Goal: Feedback & Contribution: Contribute content

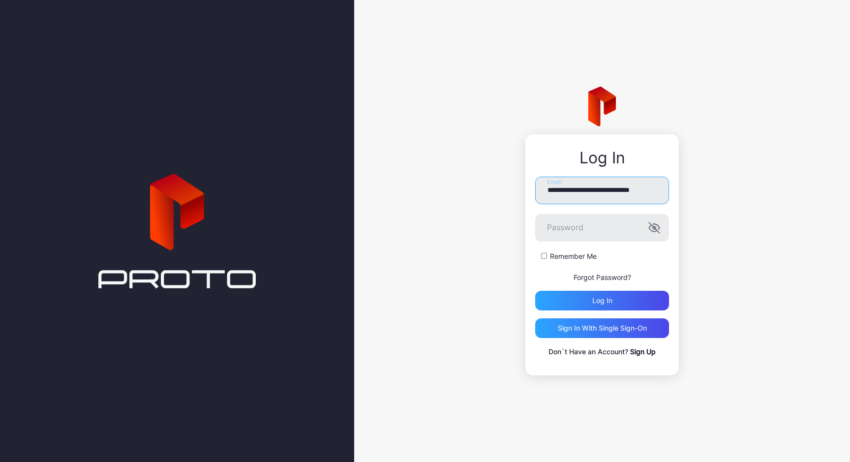
type input "**********"
click at [602, 300] on button "Log in" at bounding box center [602, 301] width 134 height 20
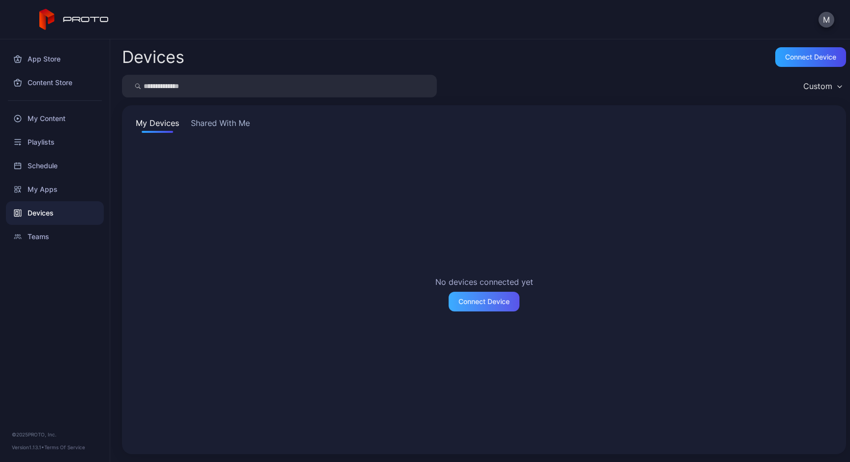
click at [488, 300] on div "Connect Device" at bounding box center [484, 302] width 51 height 8
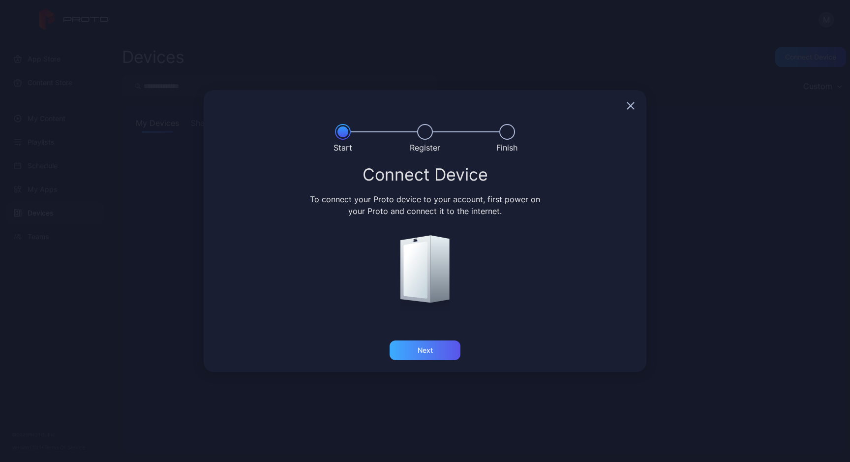
click at [413, 354] on div "Next" at bounding box center [425, 350] width 71 height 20
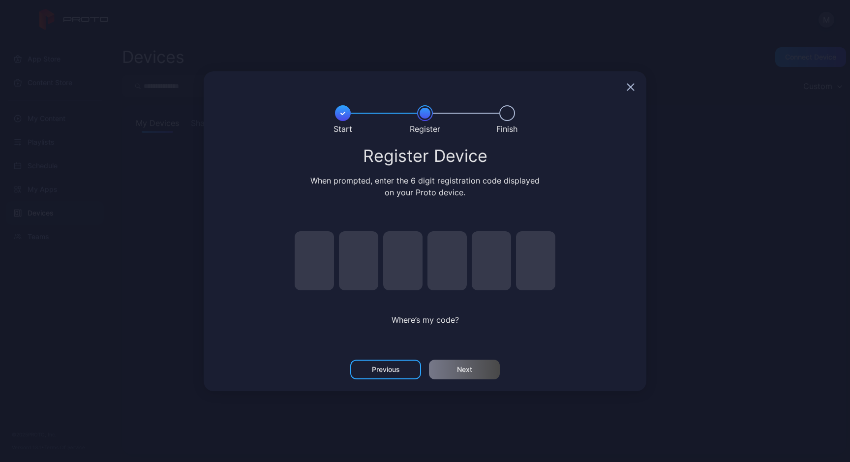
click at [629, 89] on icon "button" at bounding box center [631, 87] width 6 height 6
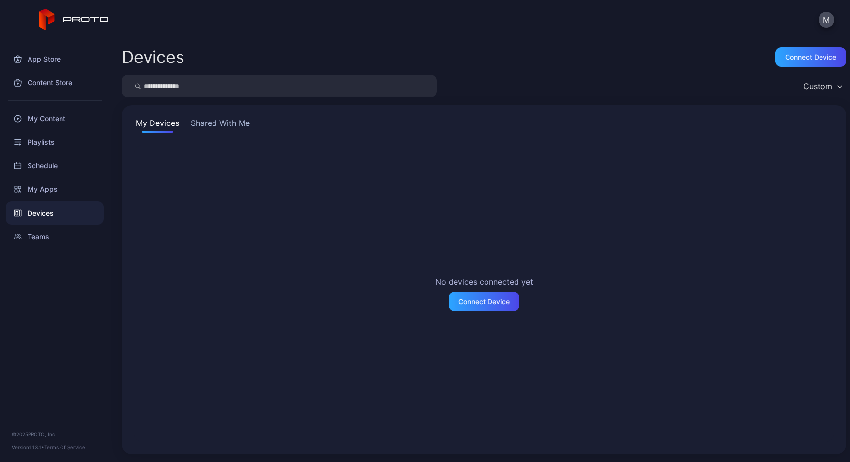
click at [243, 123] on button "Shared With Me" at bounding box center [220, 125] width 63 height 16
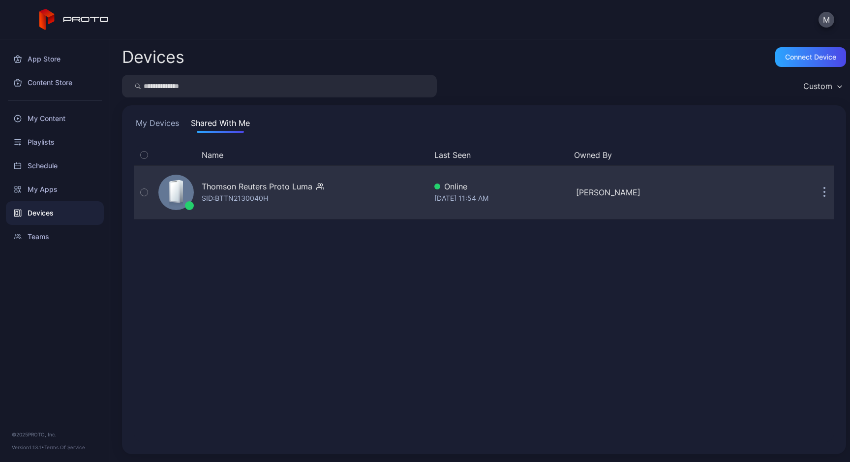
click at [251, 187] on div "Thomson Reuters Proto Luma" at bounding box center [257, 187] width 111 height 12
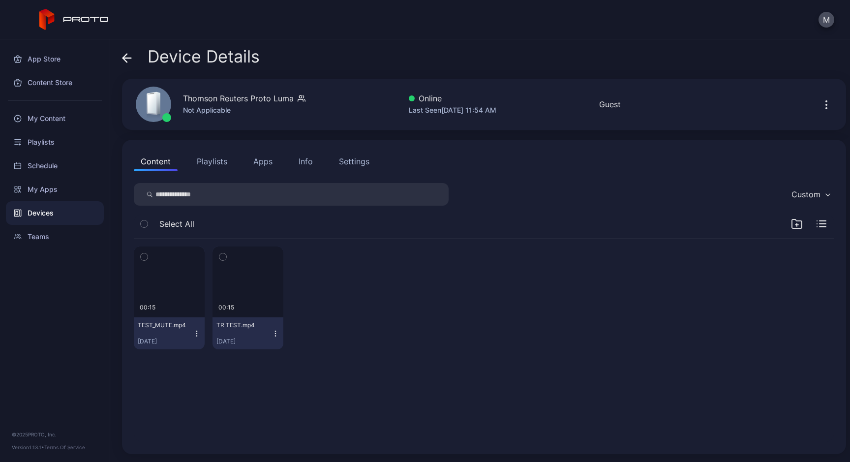
click at [142, 258] on icon "button" at bounding box center [144, 256] width 7 height 11
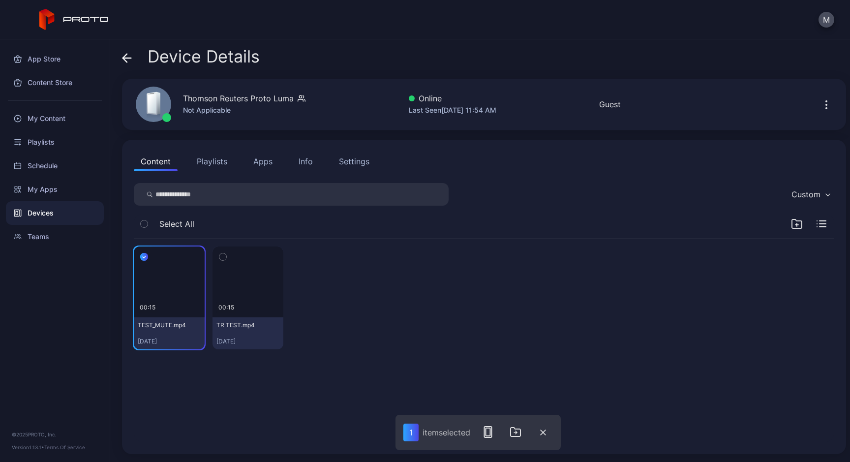
click at [226, 254] on button "button" at bounding box center [223, 257] width 21 height 21
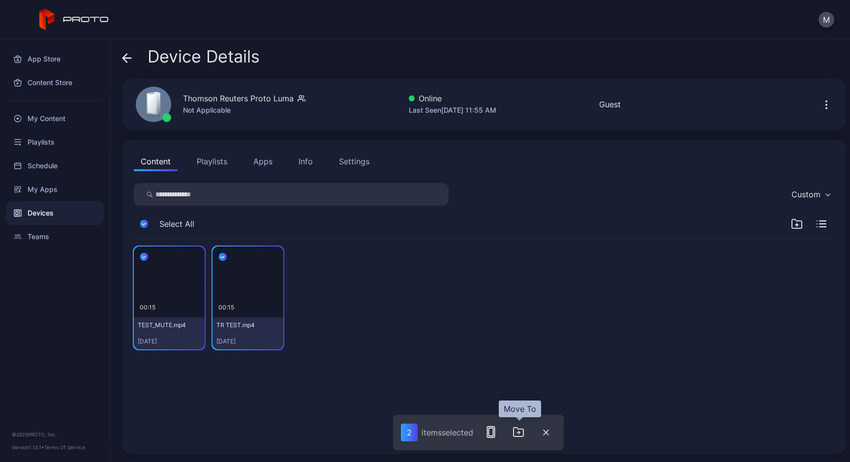
click at [522, 431] on icon "button" at bounding box center [519, 432] width 12 height 12
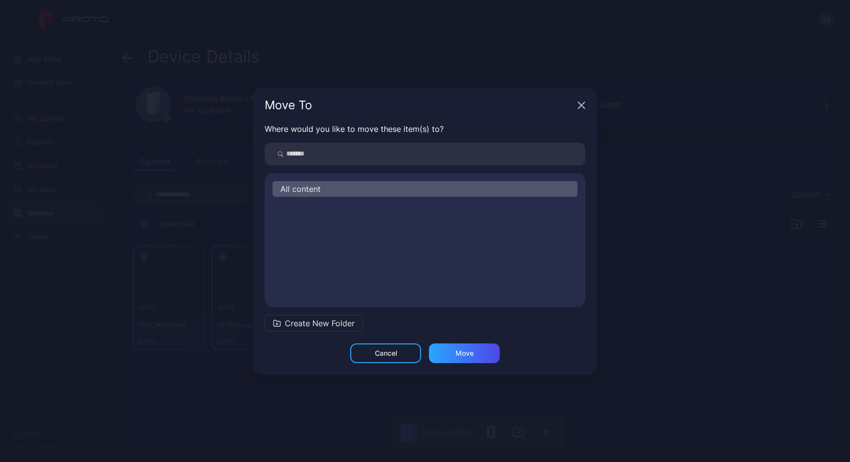
click at [579, 110] on div "Move To" at bounding box center [425, 105] width 344 height 35
click at [582, 106] on icon "button" at bounding box center [582, 105] width 6 height 6
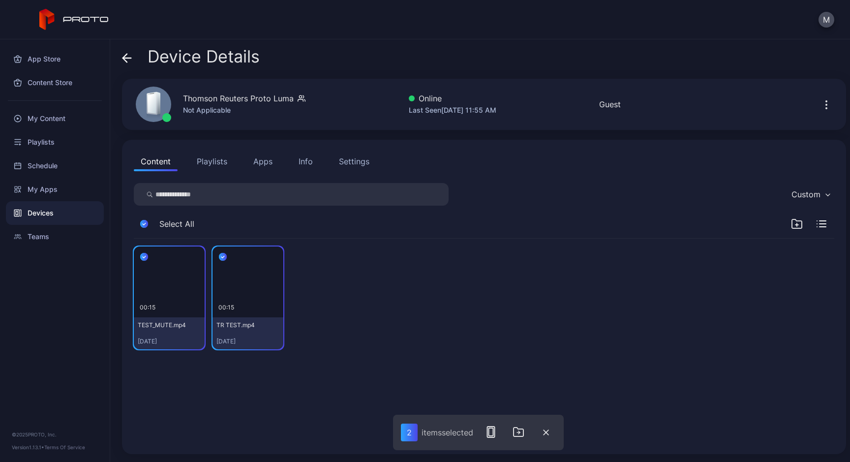
click at [811, 196] on div "Custom" at bounding box center [811, 194] width 48 height 15
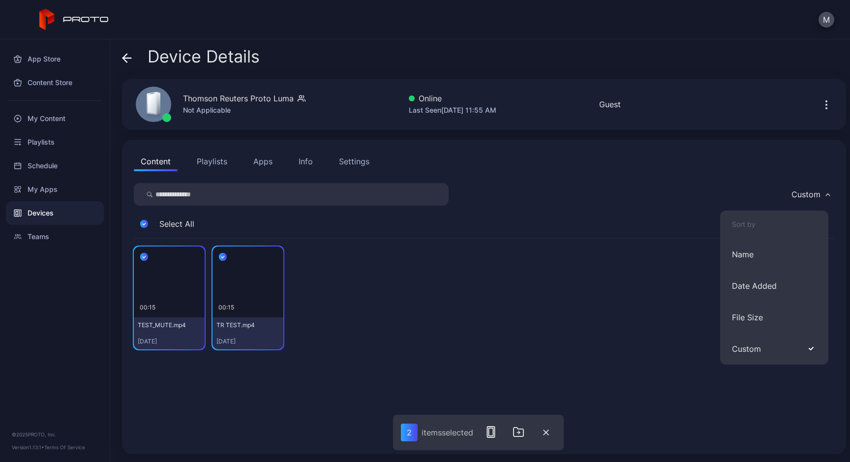
click at [424, 302] on div "00:15 TEST_MUTE.mp4 Sep 16, 2025 00:15 TR TEST.mp4 Sep 16, 2025" at bounding box center [484, 298] width 701 height 119
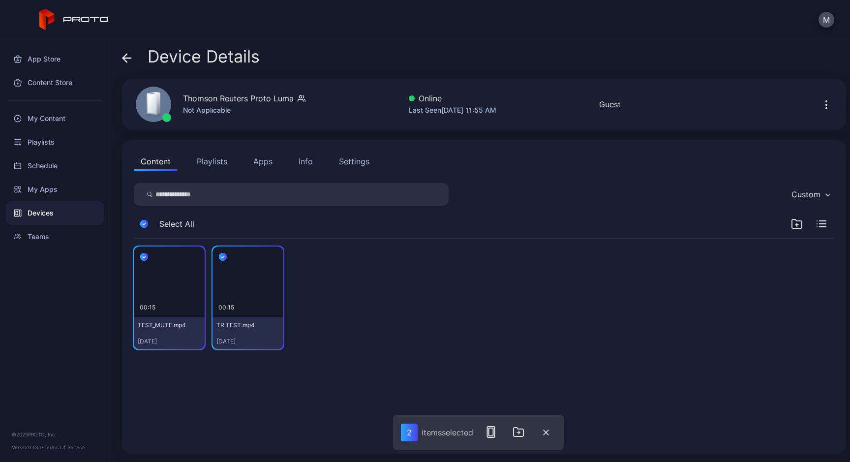
click at [335, 267] on div at bounding box center [326, 298] width 71 height 103
click at [143, 221] on icon "button" at bounding box center [144, 223] width 8 height 11
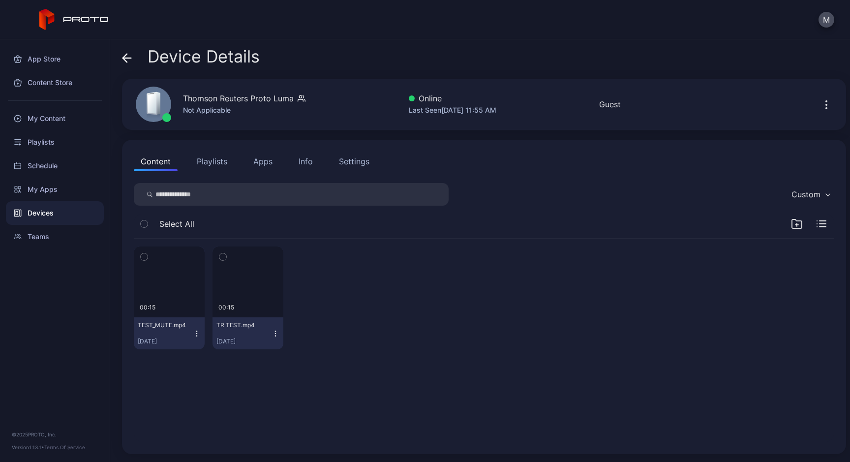
click at [143, 221] on icon "button" at bounding box center [144, 223] width 7 height 11
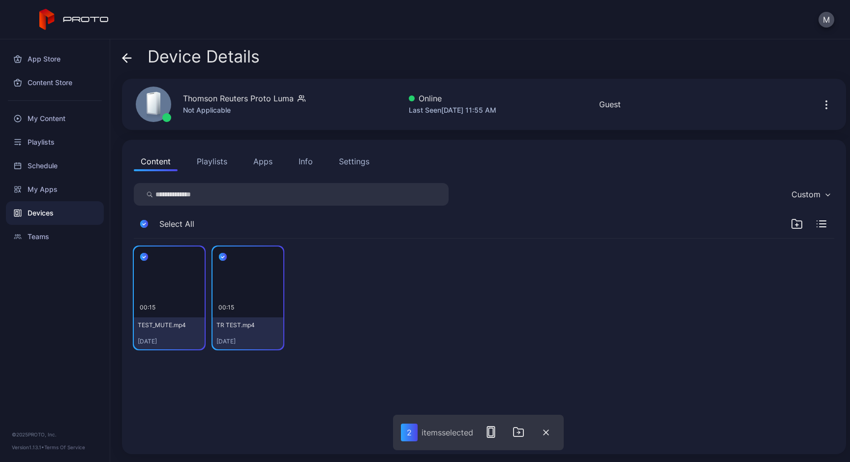
drag, startPoint x: 522, startPoint y: 432, endPoint x: 548, endPoint y: 409, distance: 34.2
click at [548, 409] on div "Device Details Thomson Reuters Proto Luma Not Applicable Online Last Seen Sep 3…" at bounding box center [480, 250] width 740 height 423
click at [547, 431] on icon "button" at bounding box center [546, 433] width 6 height 6
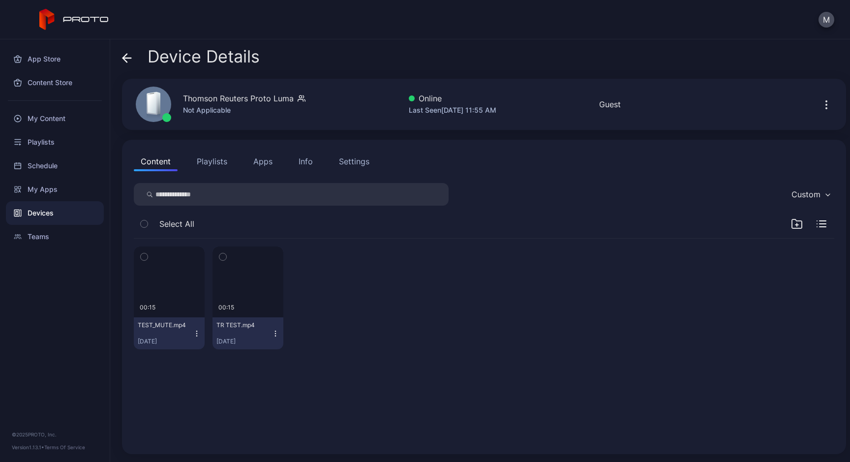
click at [205, 161] on button "Playlists" at bounding box center [212, 162] width 44 height 20
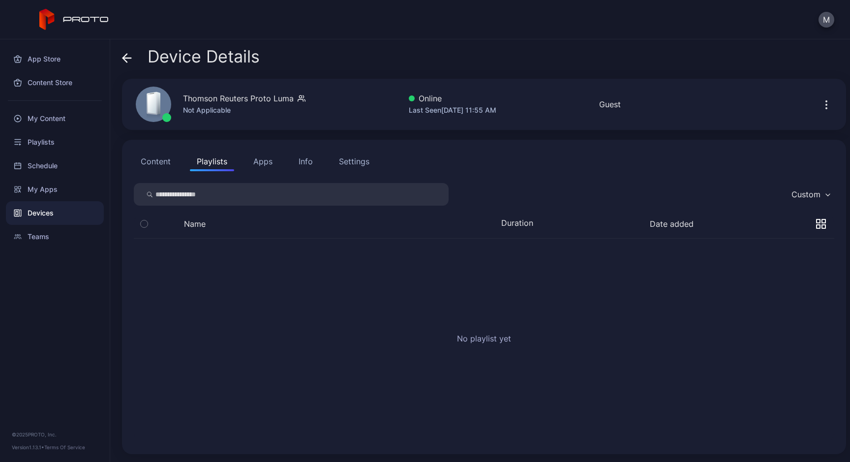
click at [141, 222] on icon "button" at bounding box center [144, 223] width 7 height 11
click at [146, 224] on icon "button" at bounding box center [144, 223] width 7 height 11
click at [185, 197] on input "search" at bounding box center [291, 194] width 315 height 23
click at [52, 168] on div "Schedule" at bounding box center [55, 166] width 98 height 24
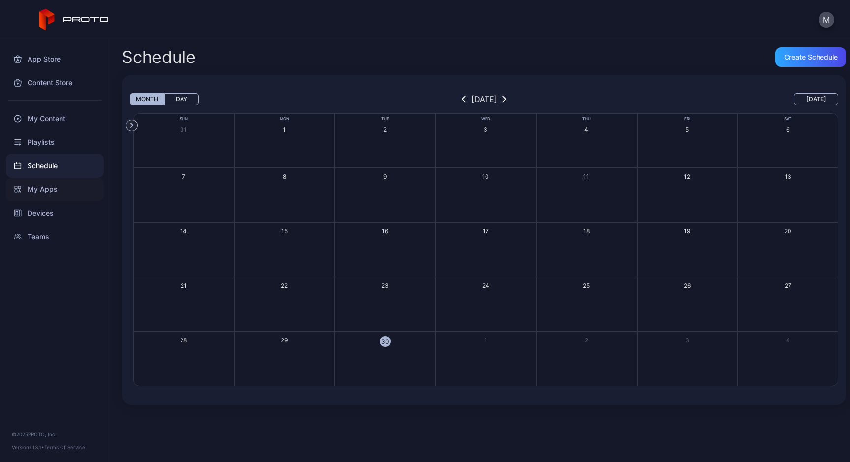
click at [51, 186] on div "My Apps" at bounding box center [55, 190] width 98 height 24
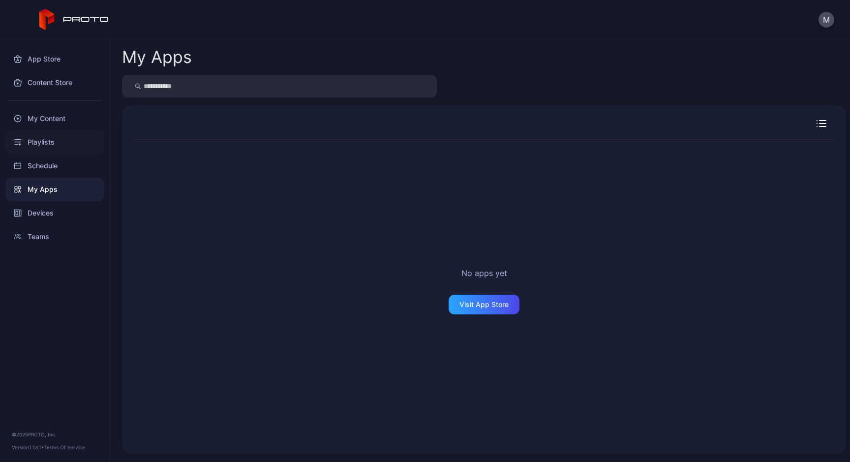
click at [50, 144] on div "Playlists" at bounding box center [55, 142] width 98 height 24
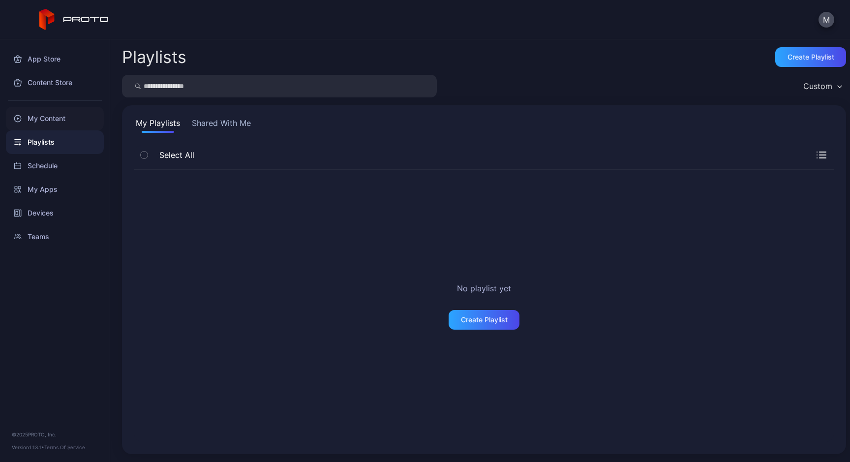
click at [56, 115] on div "My Content" at bounding box center [55, 119] width 98 height 24
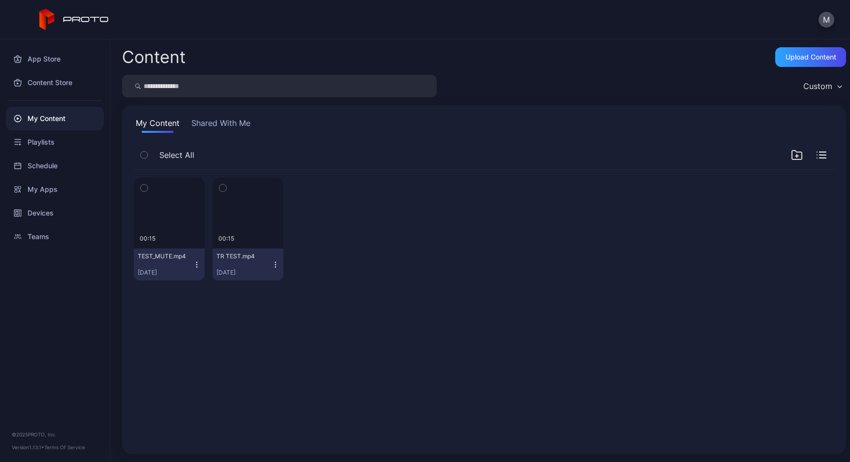
click at [197, 262] on icon "button" at bounding box center [196, 262] width 0 height 0
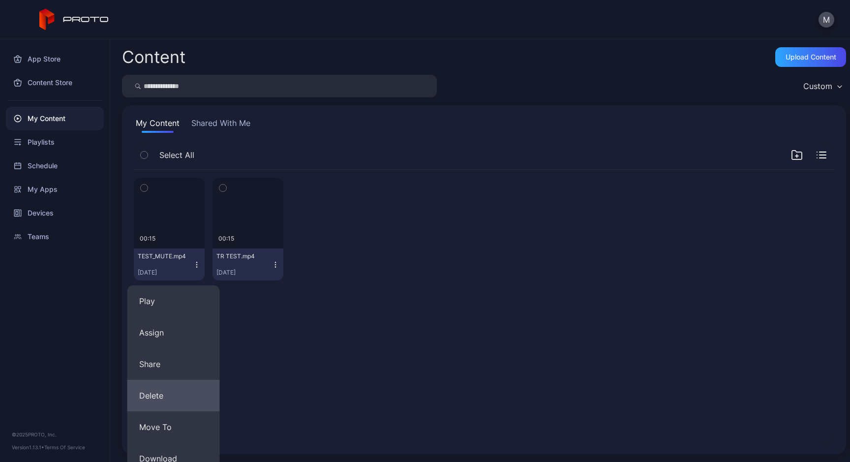
click at [171, 391] on button "Delete" at bounding box center [173, 395] width 93 height 31
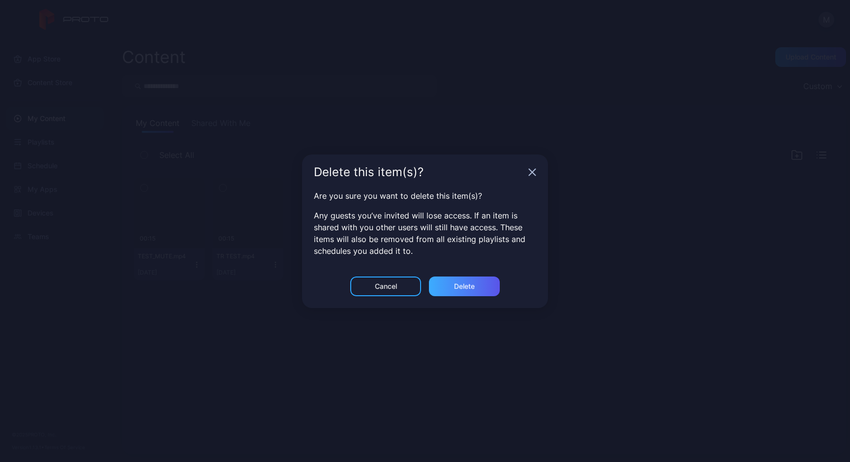
click at [470, 289] on div "Delete" at bounding box center [464, 286] width 21 height 8
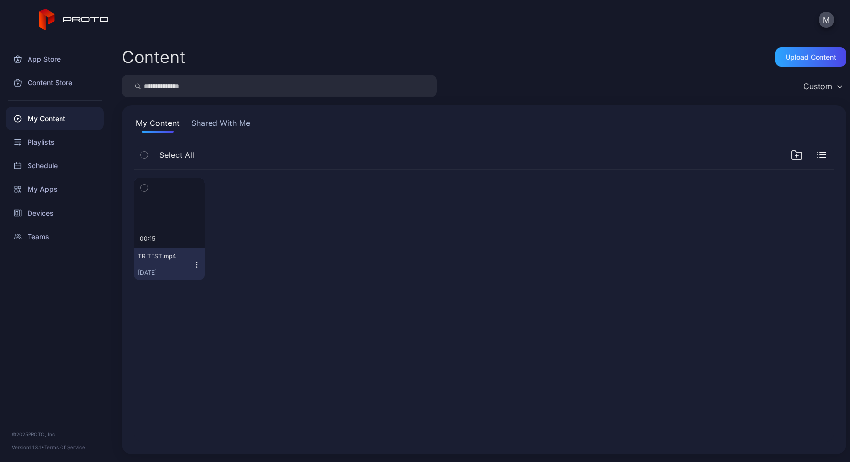
click at [201, 264] on icon "button" at bounding box center [197, 265] width 8 height 8
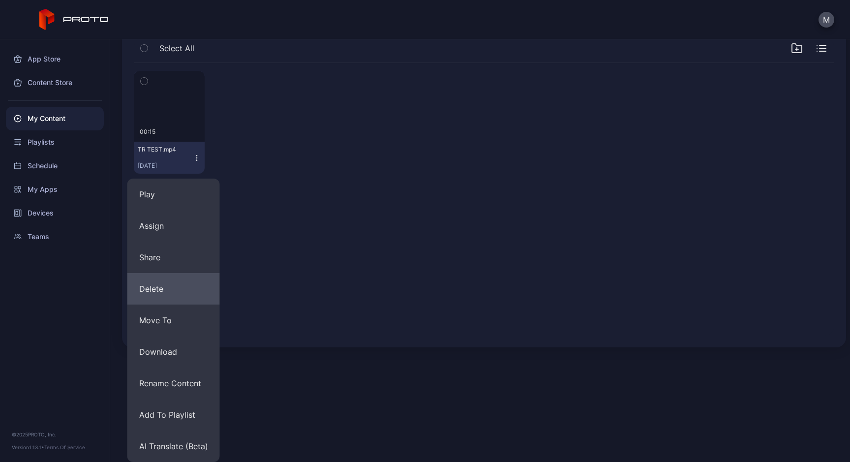
click at [166, 291] on button "Delete" at bounding box center [173, 288] width 93 height 31
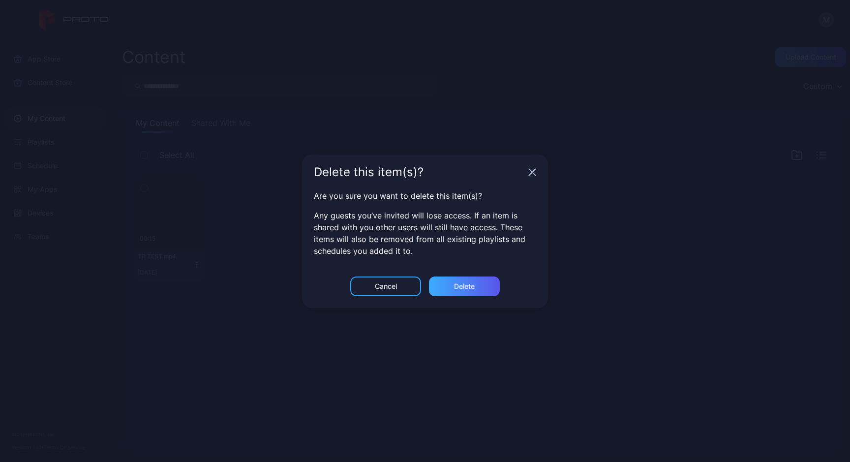
click at [464, 289] on div "Delete" at bounding box center [464, 286] width 21 height 8
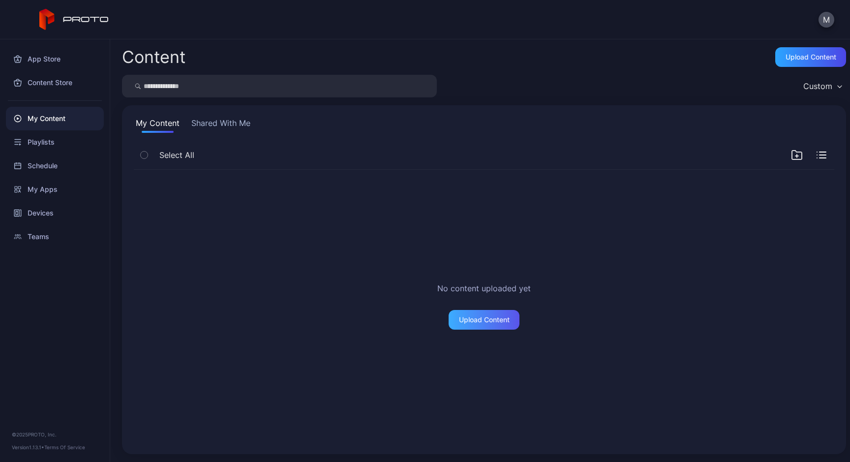
click at [465, 317] on div "Upload Content" at bounding box center [484, 320] width 51 height 8
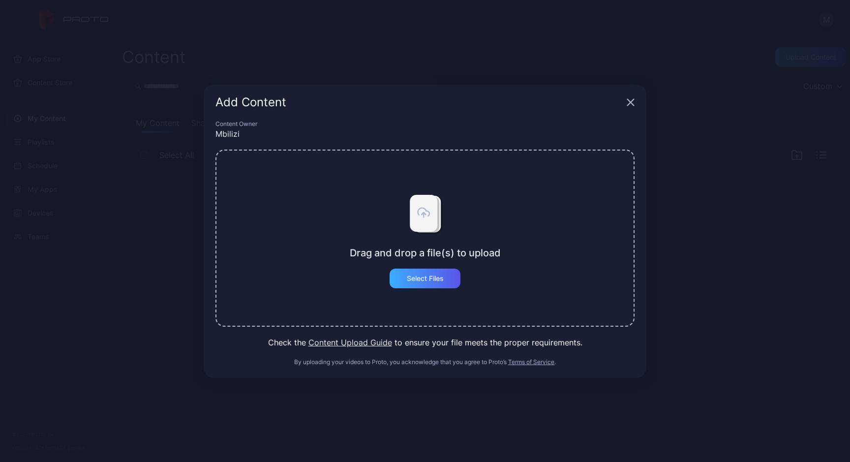
click at [430, 279] on div "Select Files" at bounding box center [425, 279] width 37 height 8
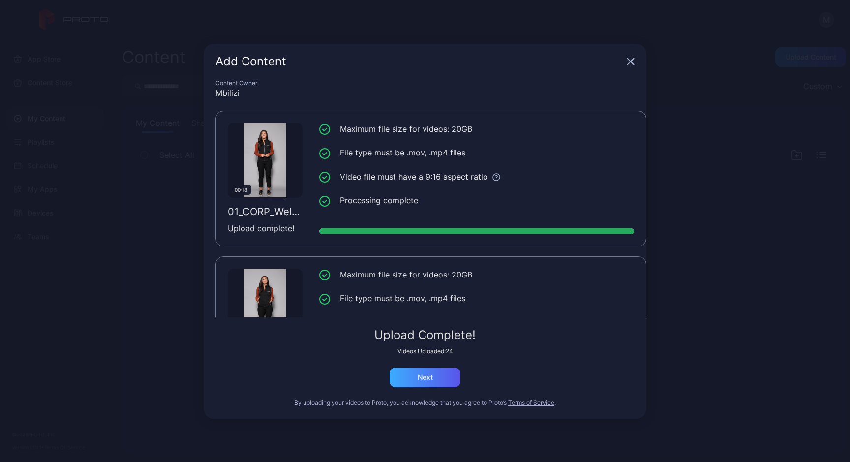
click at [429, 381] on div "Next" at bounding box center [425, 377] width 15 height 8
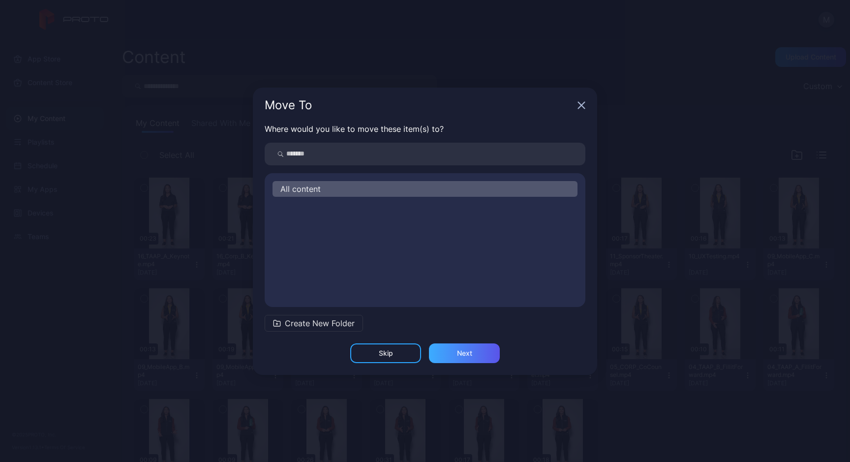
click at [458, 353] on div "Next" at bounding box center [464, 353] width 15 height 8
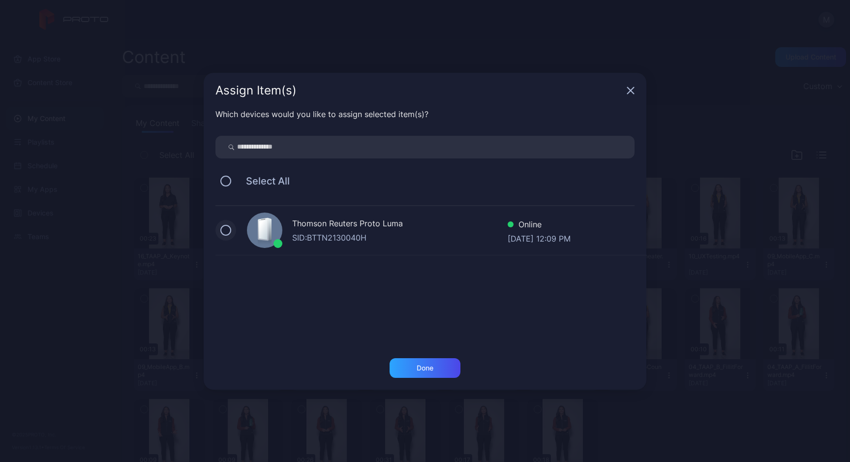
click at [227, 229] on button at bounding box center [225, 230] width 11 height 11
click at [431, 371] on div "Done" at bounding box center [425, 368] width 17 height 8
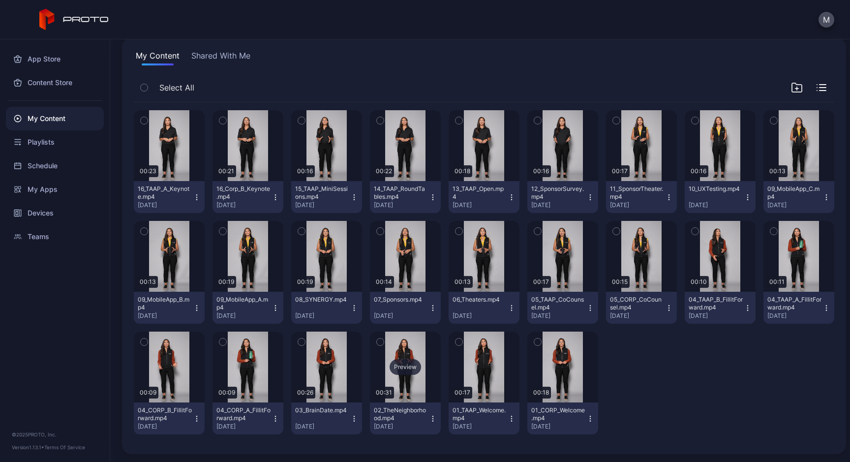
scroll to position [75, 0]
click at [146, 82] on icon "button" at bounding box center [144, 87] width 7 height 11
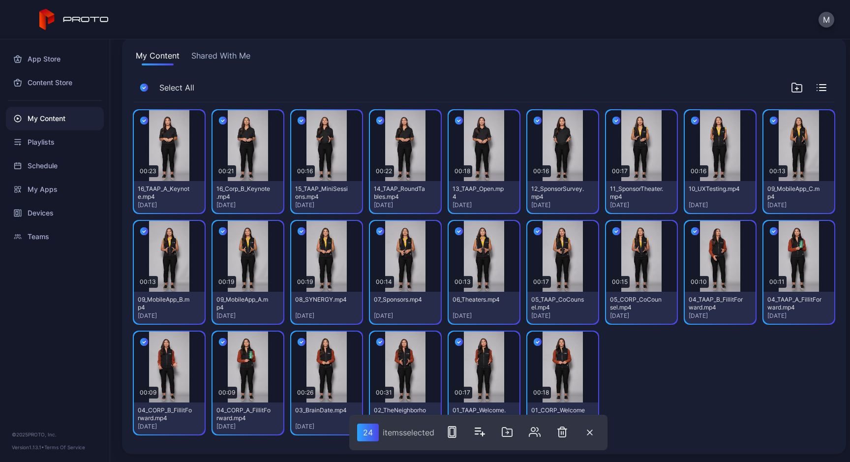
click at [146, 115] on icon "button" at bounding box center [144, 120] width 8 height 11
click at [568, 433] on icon "button" at bounding box center [563, 432] width 12 height 12
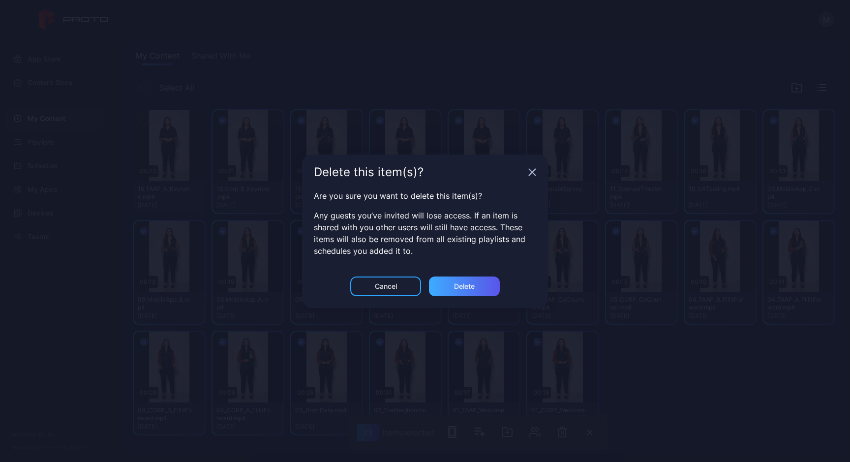
click at [472, 288] on div "Delete" at bounding box center [464, 286] width 21 height 8
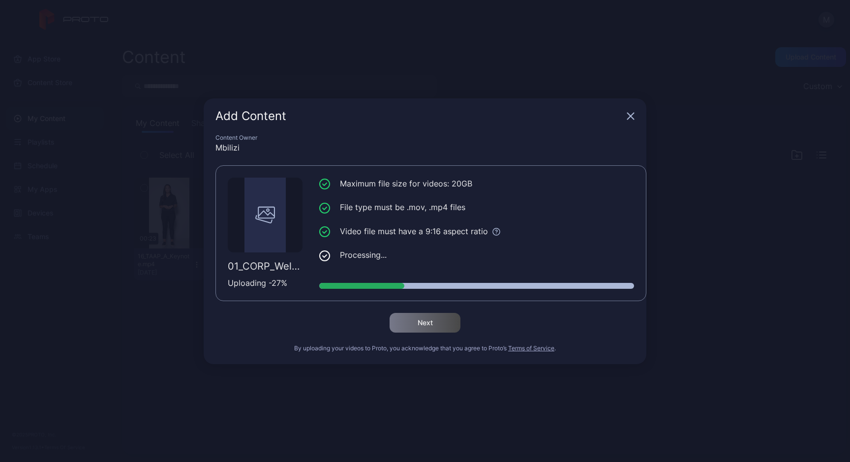
click at [629, 113] on icon "button" at bounding box center [631, 116] width 8 height 8
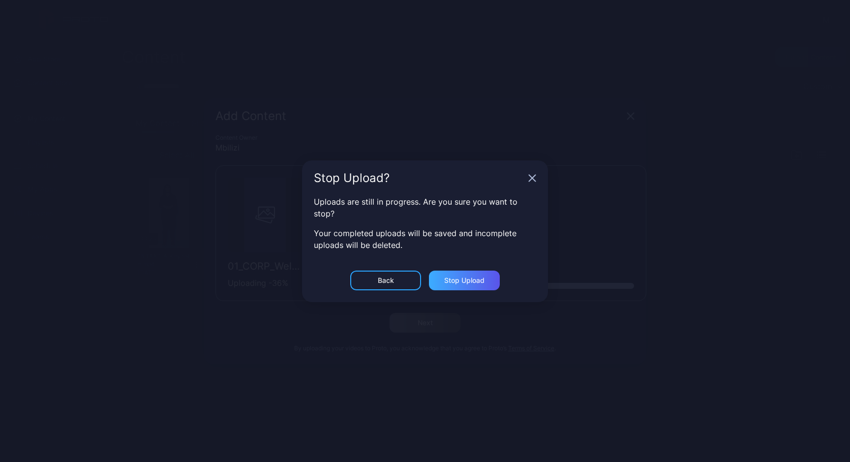
click at [457, 281] on div "Stop Upload" at bounding box center [464, 281] width 40 height 8
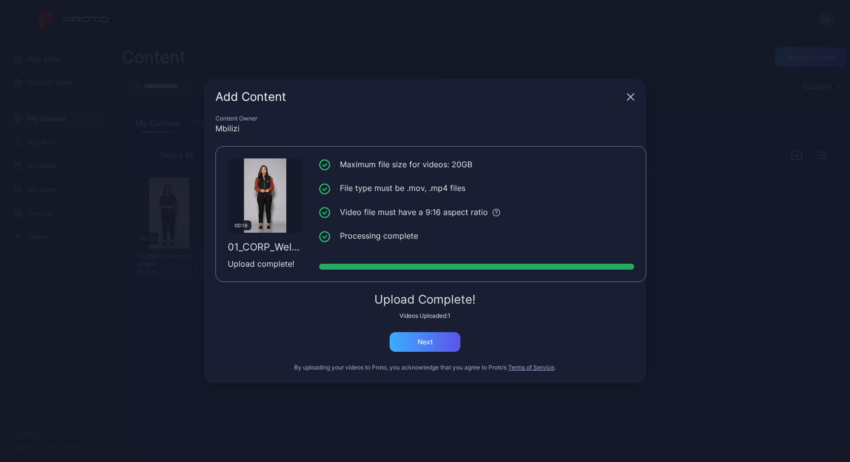
click at [454, 340] on div "Next" at bounding box center [425, 342] width 71 height 20
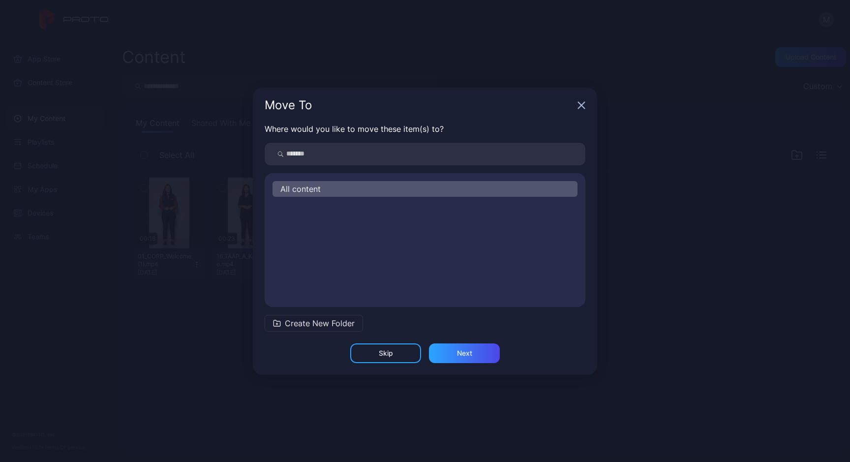
click at [320, 191] on span "All content" at bounding box center [300, 189] width 40 height 12
click at [481, 365] on div "Skip Next" at bounding box center [425, 358] width 344 height 31
click at [479, 358] on div "Next" at bounding box center [464, 353] width 71 height 20
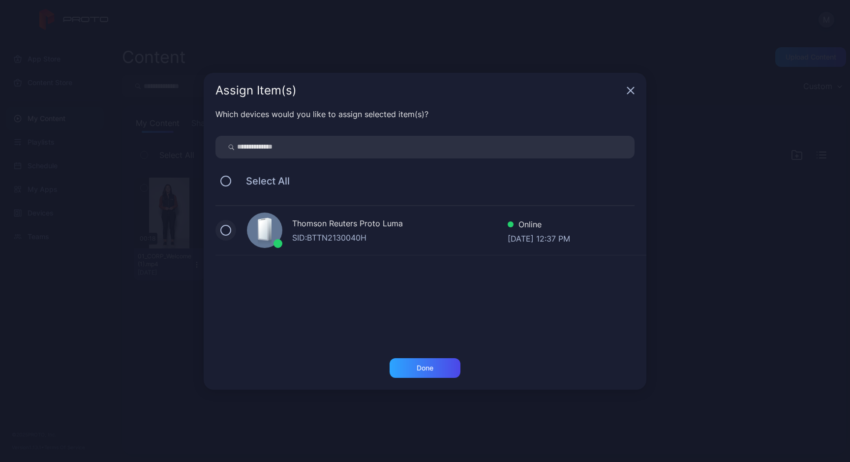
click at [220, 231] on button at bounding box center [225, 230] width 11 height 11
click at [446, 369] on div "Done" at bounding box center [425, 368] width 71 height 20
